Goal: Transaction & Acquisition: Download file/media

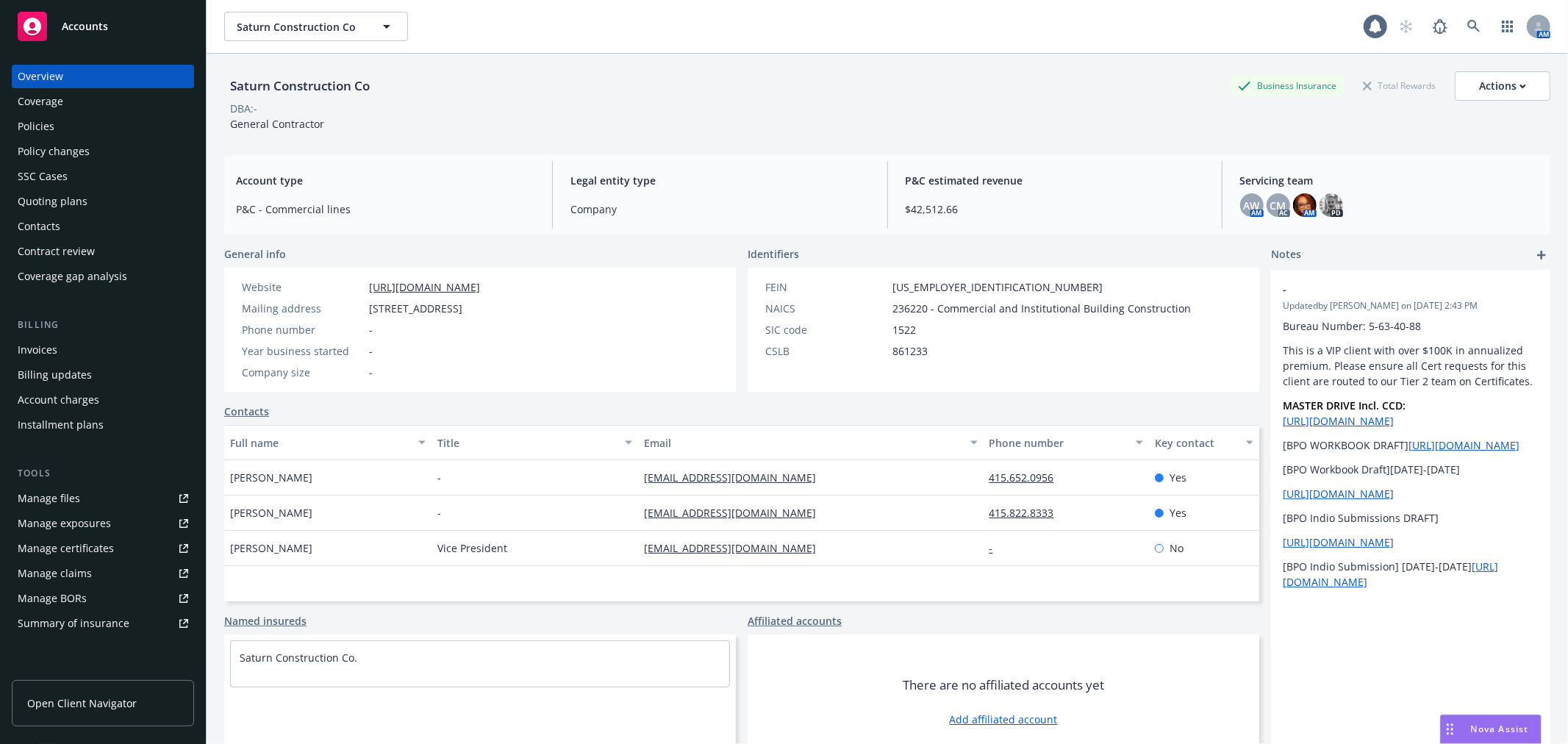
click at [77, 24] on span "Accounts" at bounding box center [85, 27] width 46 height 12
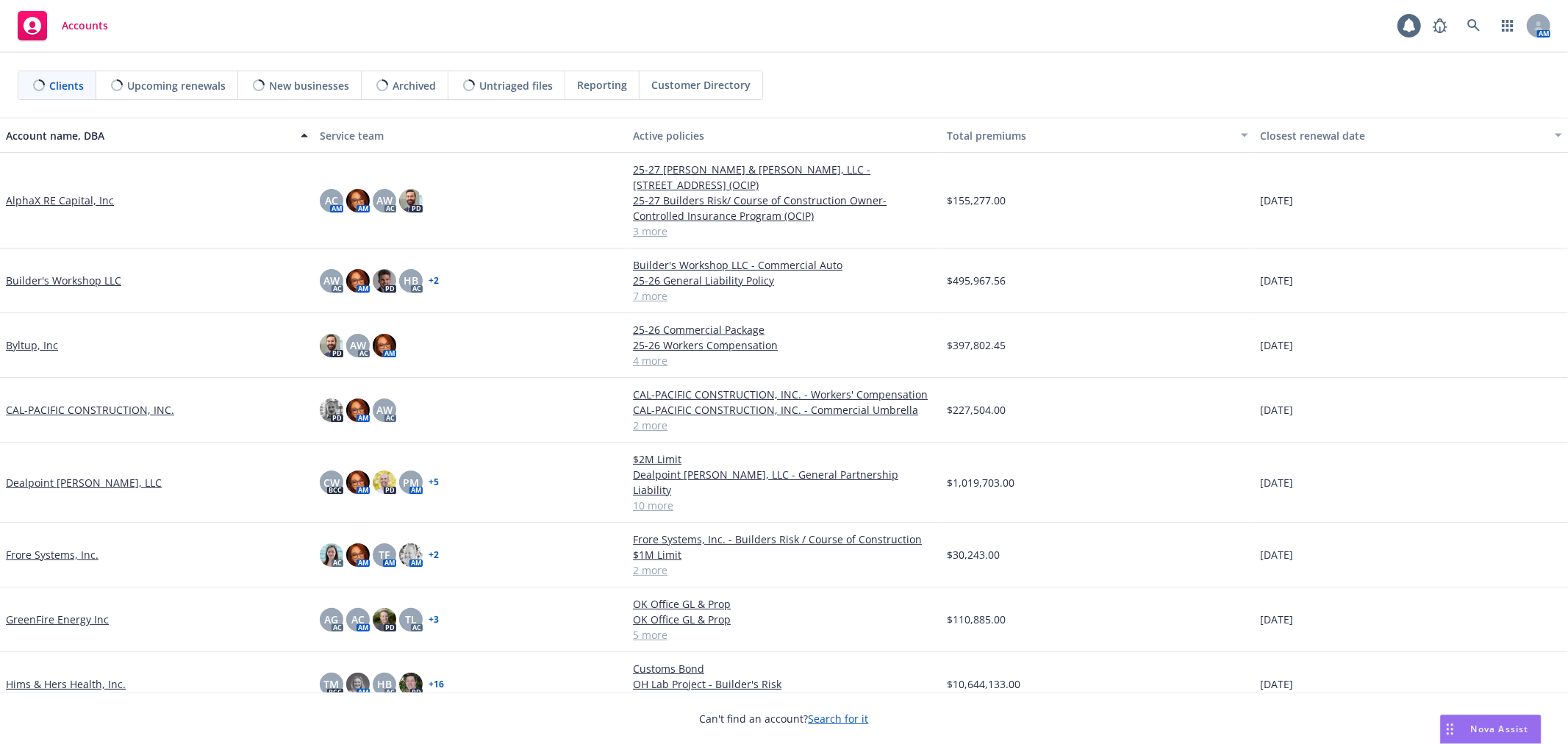
click at [69, 192] on link "AlphaX RE Capital, Inc" at bounding box center [60, 200] width 108 height 15
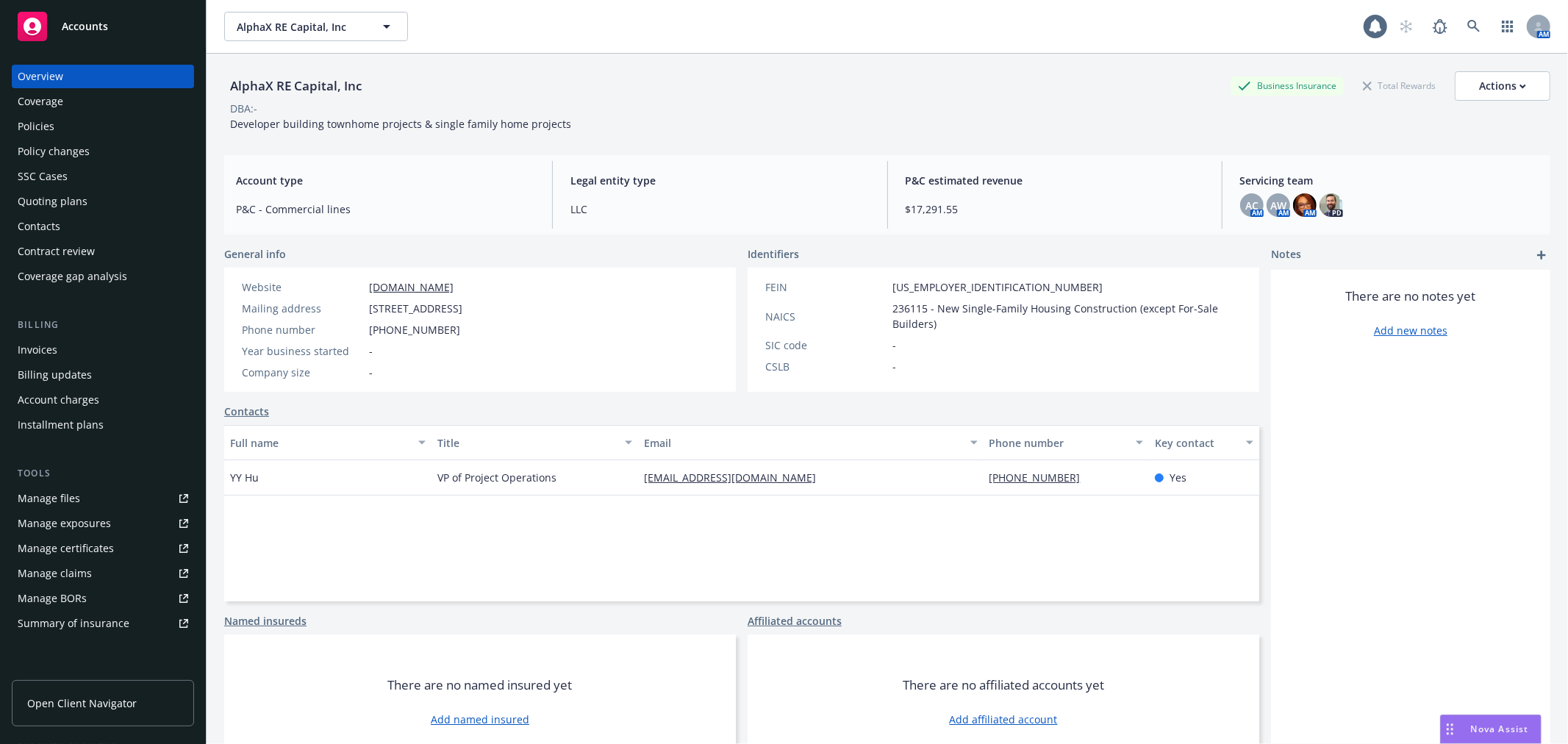
click at [71, 351] on div "Invoices" at bounding box center [103, 350] width 171 height 23
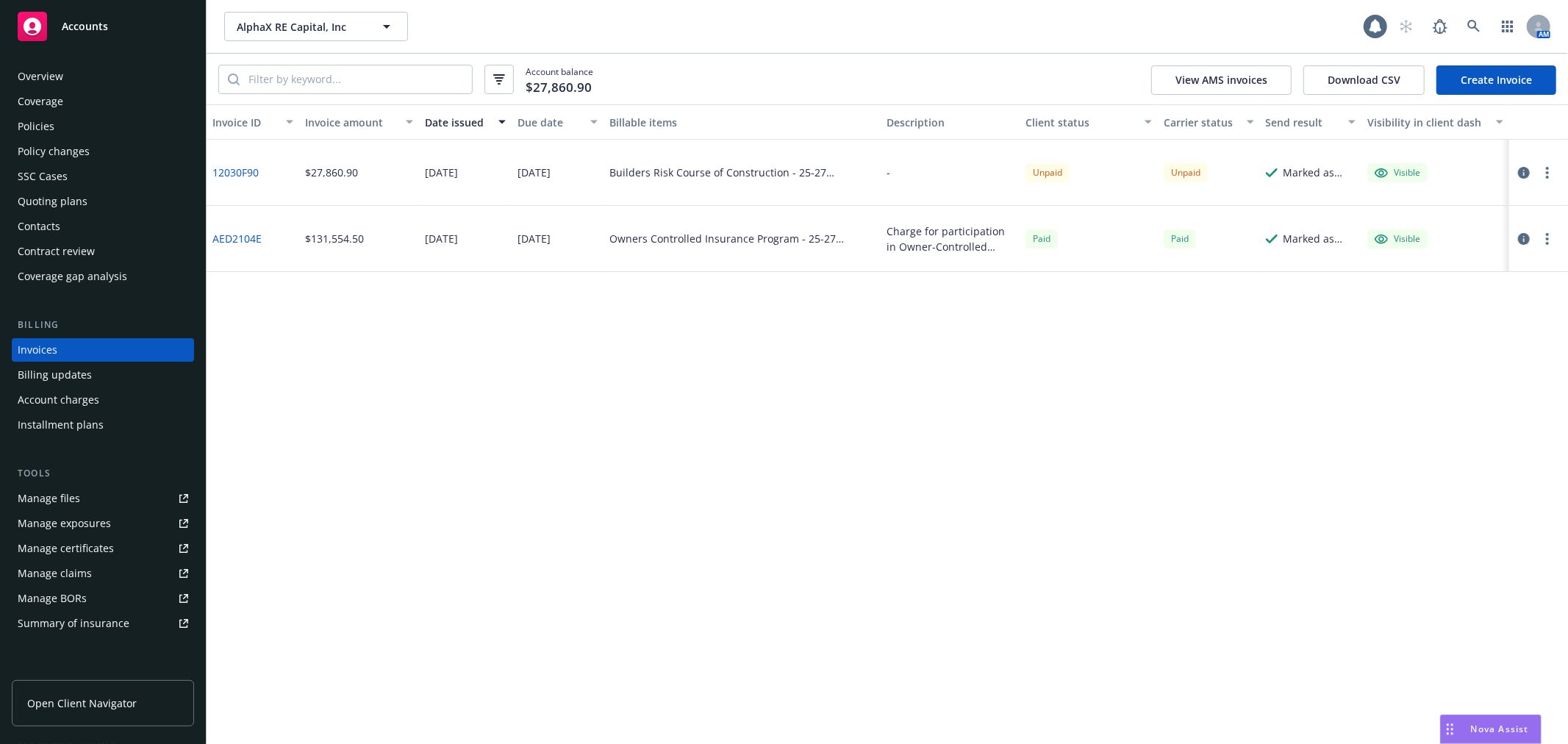
click at [1550, 169] on button "button" at bounding box center [1547, 173] width 18 height 18
click at [1478, 348] on link "Download invoice PDF" at bounding box center [1462, 349] width 187 height 29
